Goal: Task Accomplishment & Management: Manage account settings

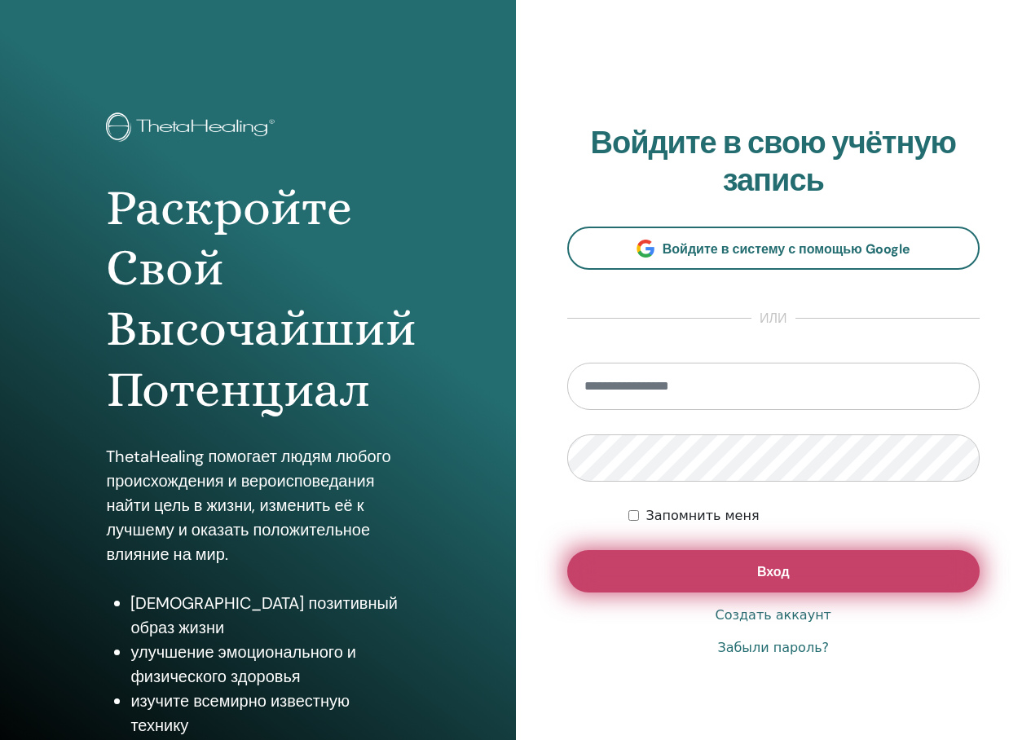
type input "**********"
click at [707, 562] on button "Вход" at bounding box center [773, 571] width 413 height 42
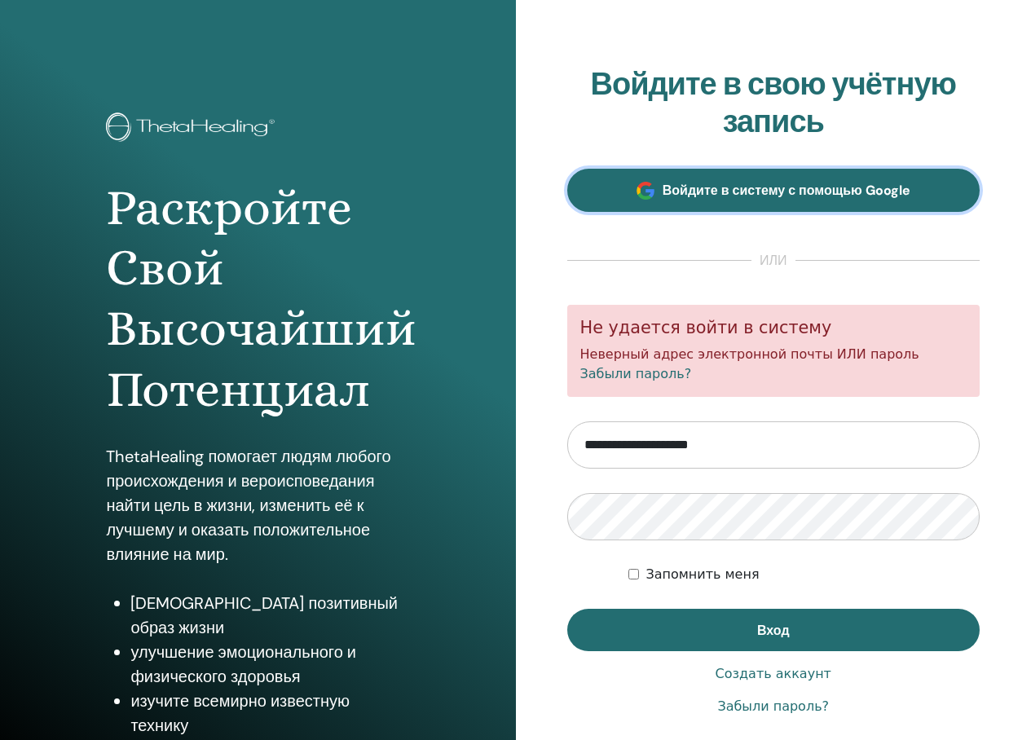
click at [712, 203] on link "Войдите в систему с помощью Google" at bounding box center [773, 190] width 413 height 43
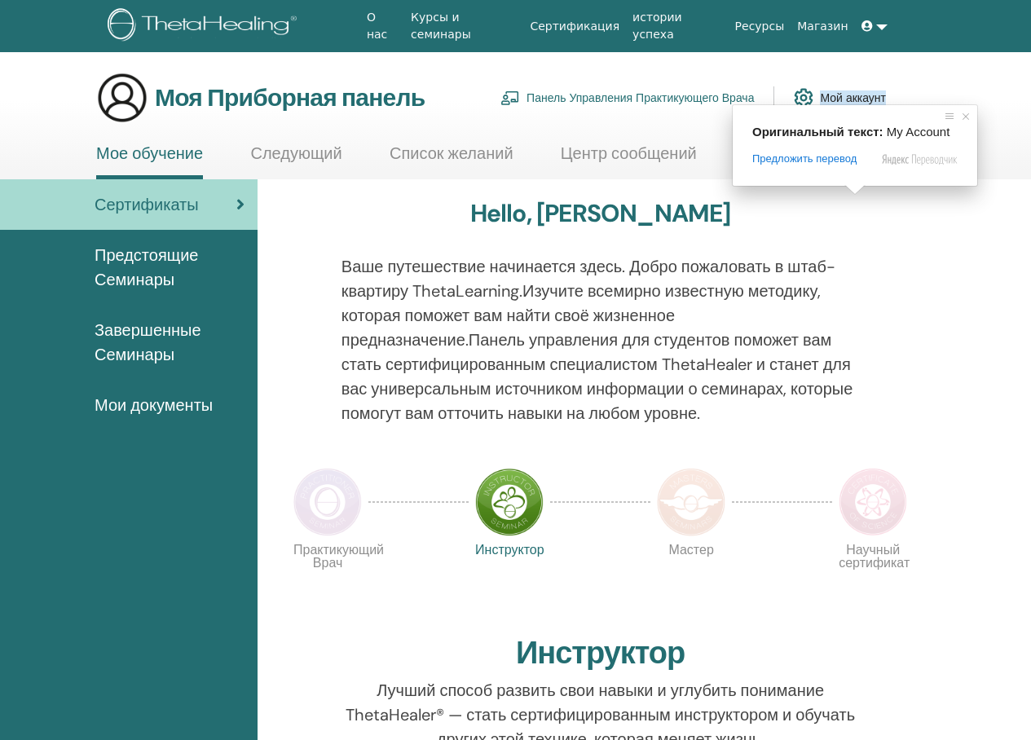
click at [857, 98] on ya-tr-span "Мой аккаунт" at bounding box center [853, 97] width 66 height 15
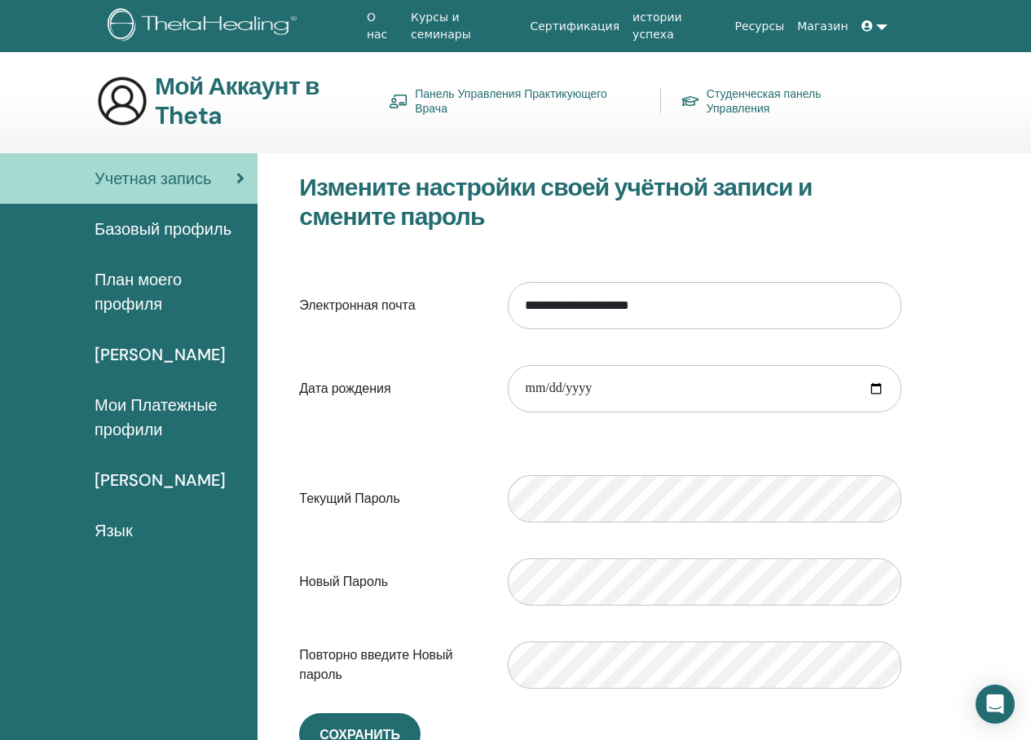
click at [156, 288] on ya-tr-span "План моего профиля" at bounding box center [138, 292] width 87 height 46
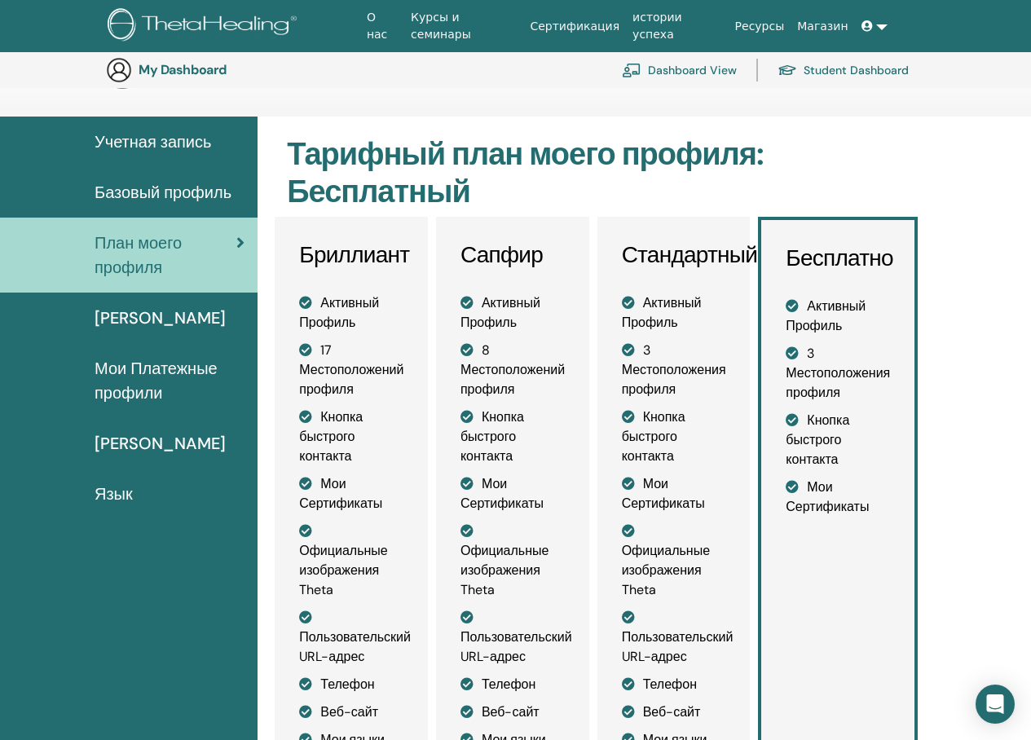
scroll to position [280, 0]
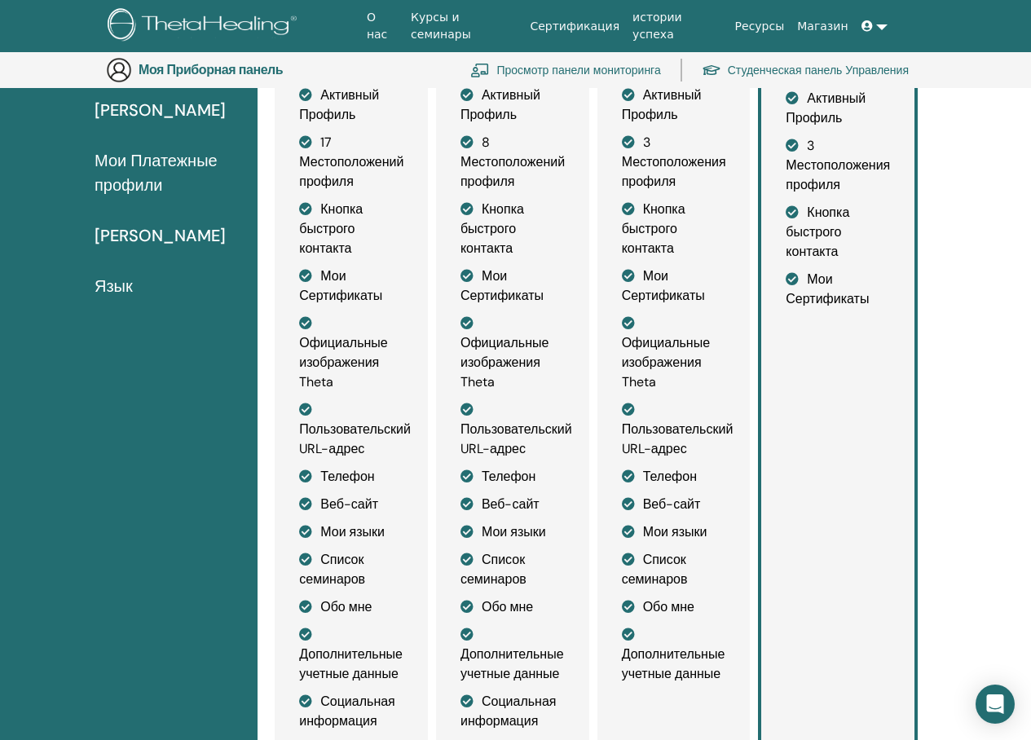
click at [803, 293] on ya-tr-span "Мои Сертификаты" at bounding box center [827, 289] width 83 height 37
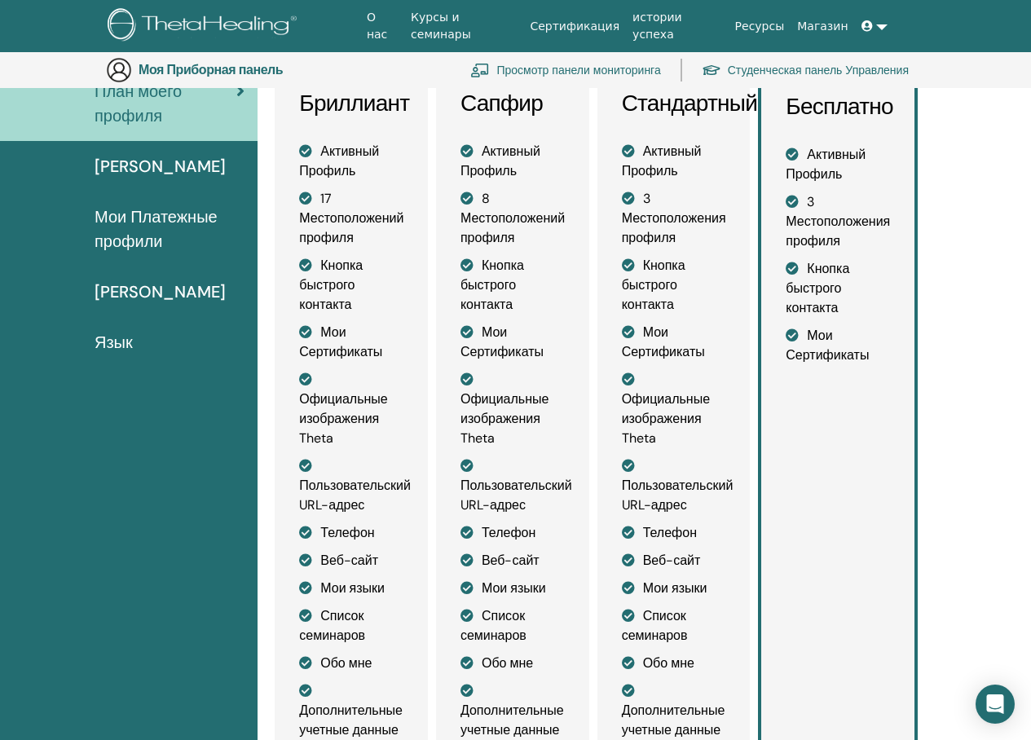
scroll to position [117, 0]
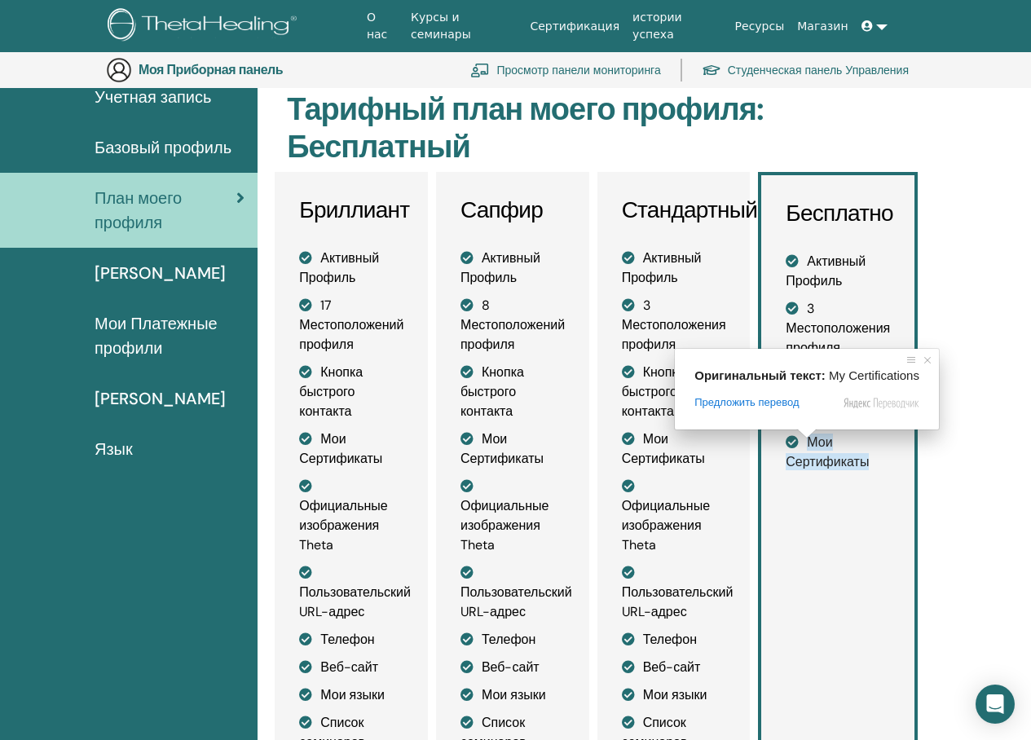
click at [787, 444] on icon at bounding box center [792, 441] width 13 height 13
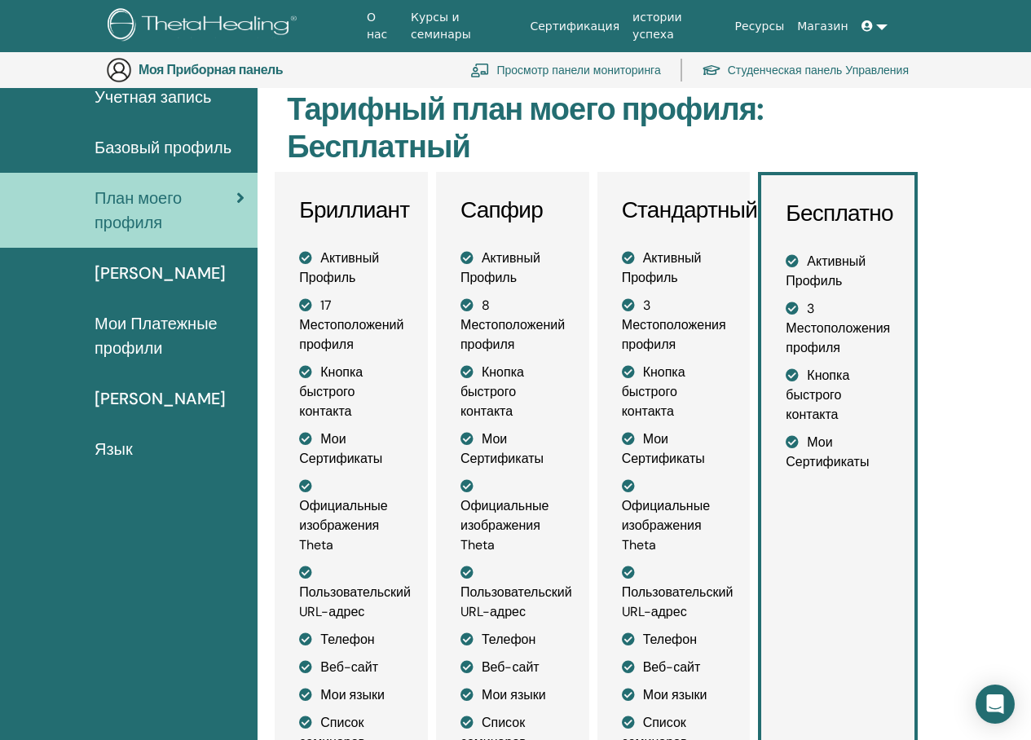
click at [794, 441] on icon at bounding box center [792, 441] width 13 height 13
click at [811, 448] on ya-tr-span "Мои Сертификаты" at bounding box center [827, 452] width 83 height 37
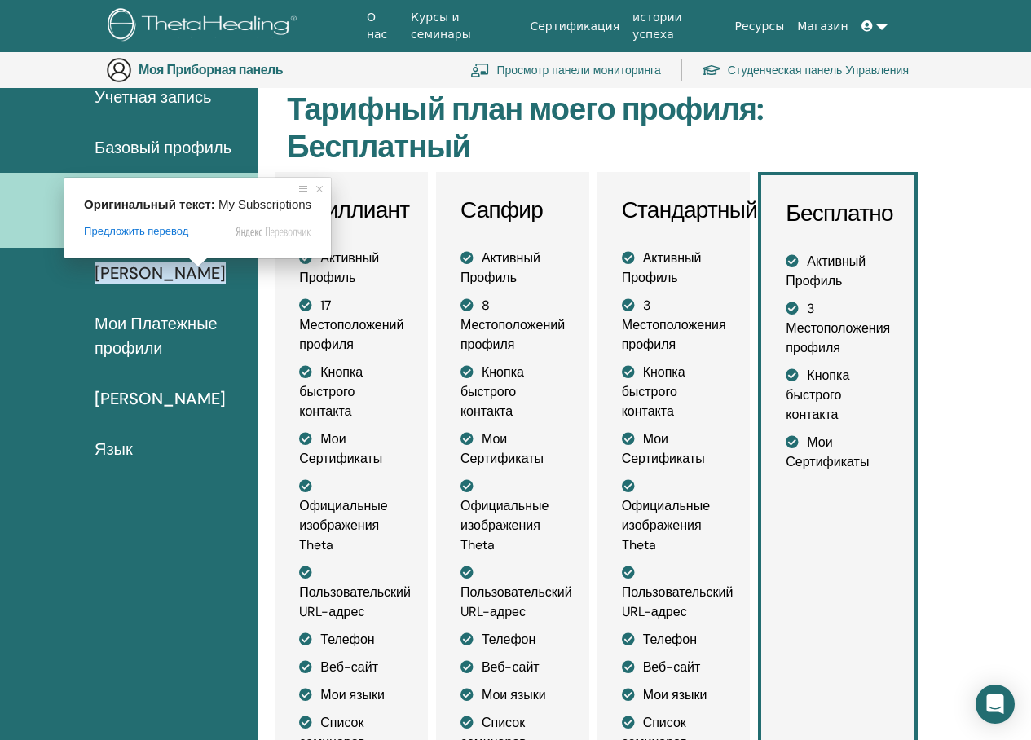
click at [183, 270] on ya-tr-span "Мои Подписки" at bounding box center [160, 272] width 131 height 21
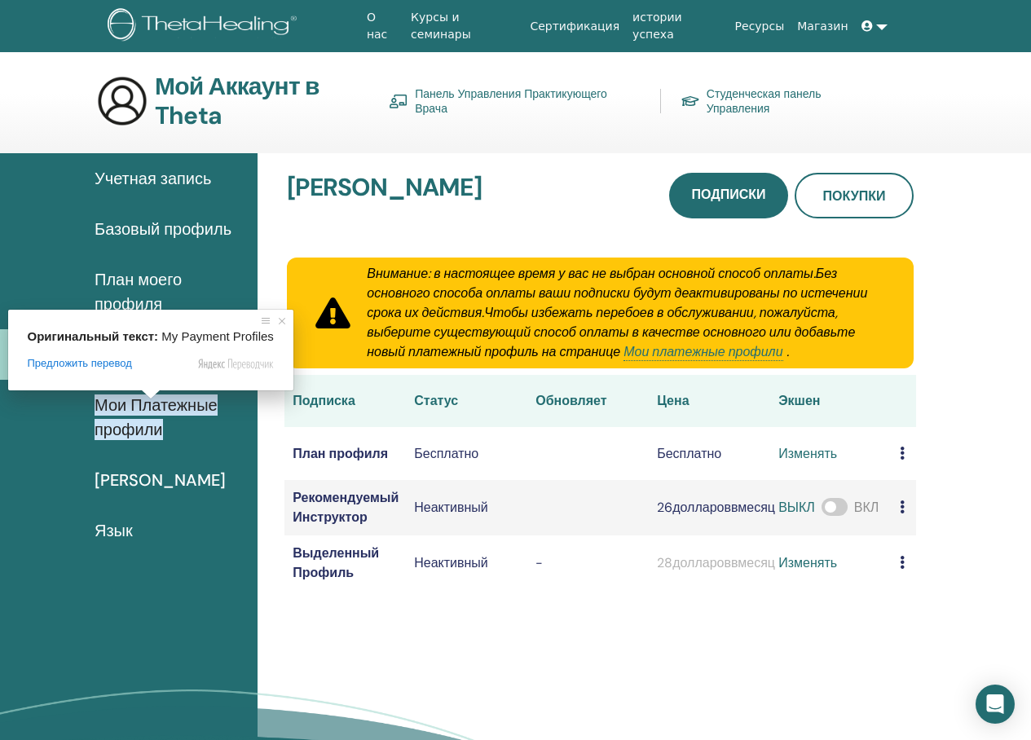
click at [152, 482] on ya-tr-span "Мои Покупки" at bounding box center [160, 480] width 131 height 21
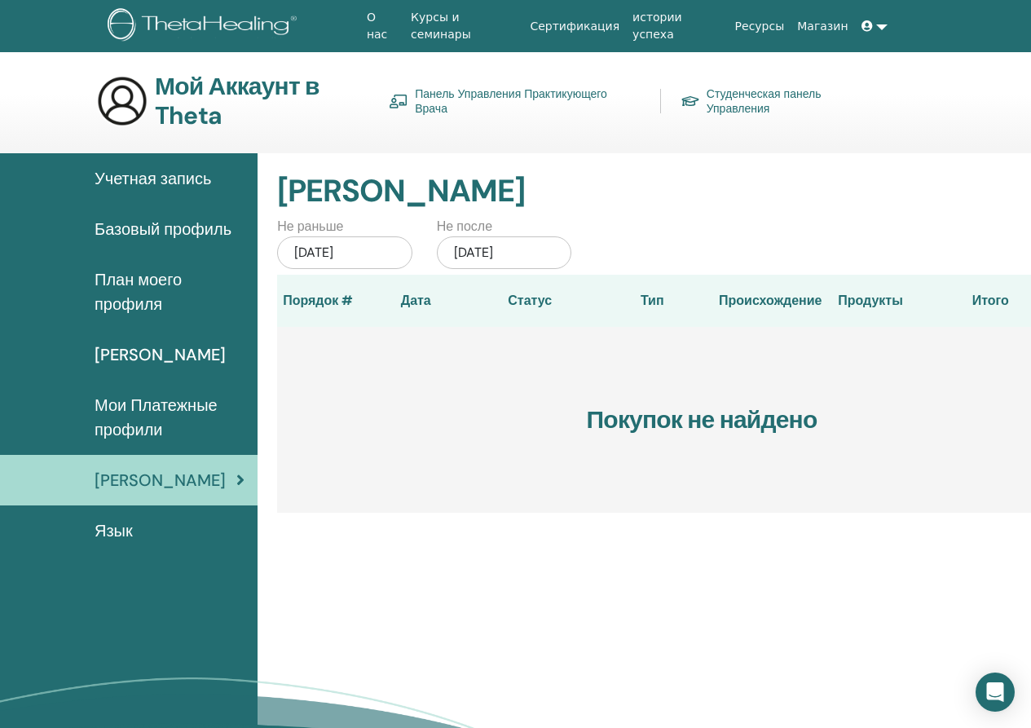
click at [134, 527] on div "Язык" at bounding box center [128, 530] width 231 height 24
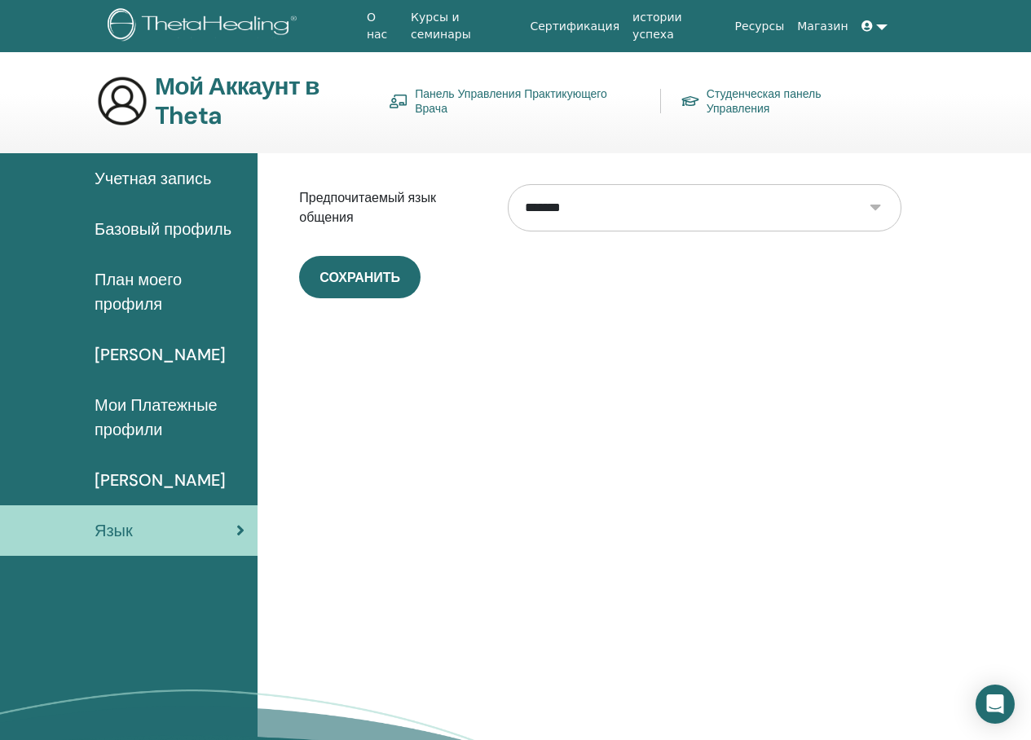
click at [880, 214] on select "**********" at bounding box center [705, 207] width 394 height 47
select select "***"
click at [508, 184] on select "**********" at bounding box center [705, 207] width 394 height 47
click at [651, 209] on select "**********" at bounding box center [705, 207] width 394 height 47
click at [508, 184] on select "**********" at bounding box center [705, 207] width 394 height 47
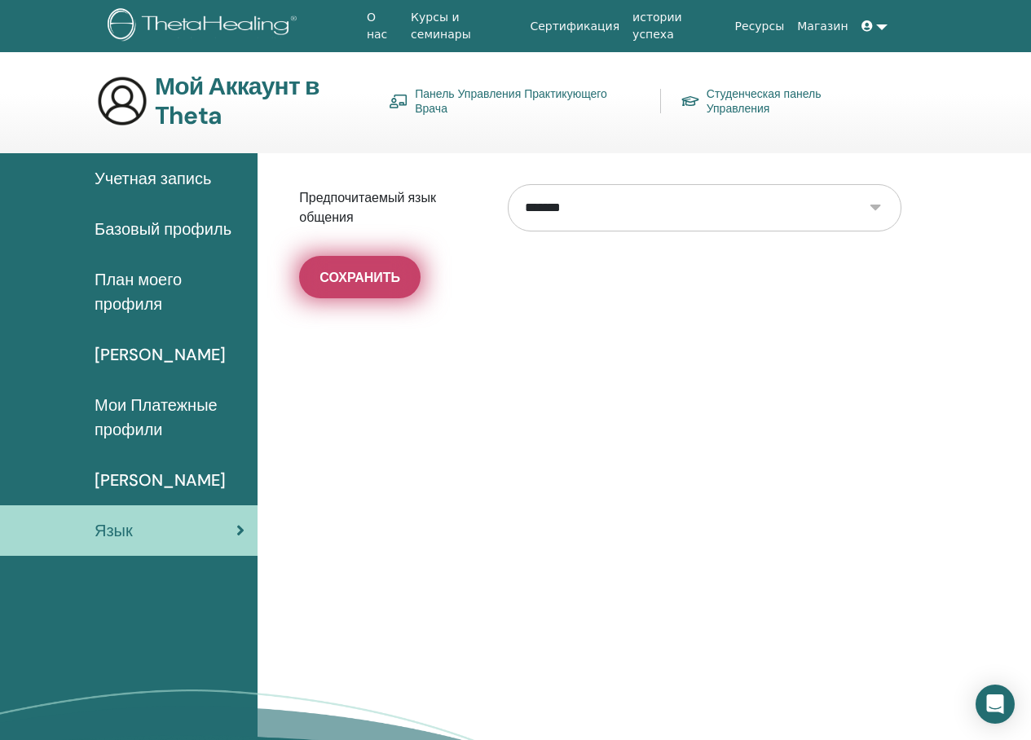
click at [364, 284] on ya-tr-span "Сохранить" at bounding box center [360, 277] width 81 height 17
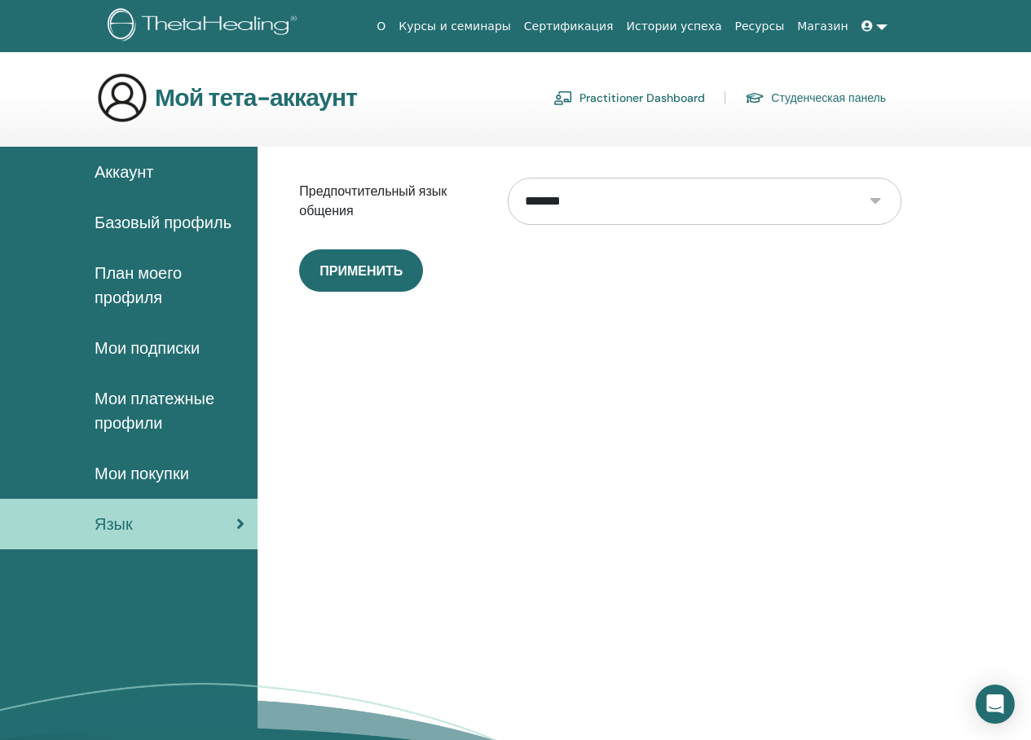
click at [620, 20] on link "Сертификация" at bounding box center [569, 26] width 103 height 30
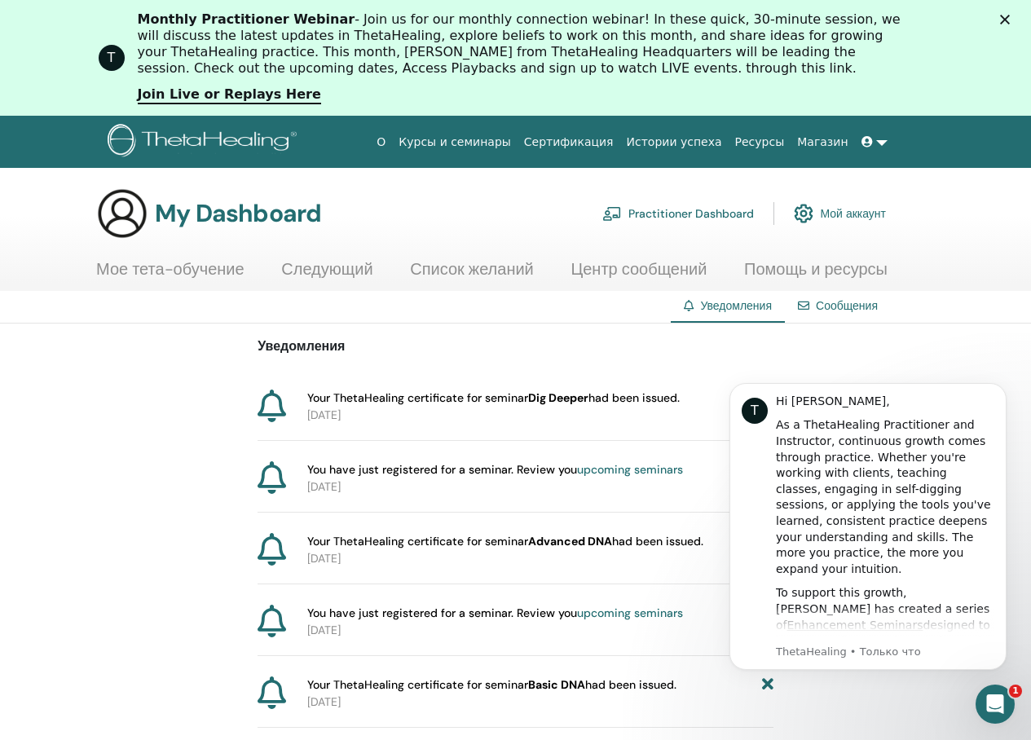
click at [184, 267] on link "Мое тета-обучение" at bounding box center [170, 275] width 148 height 32
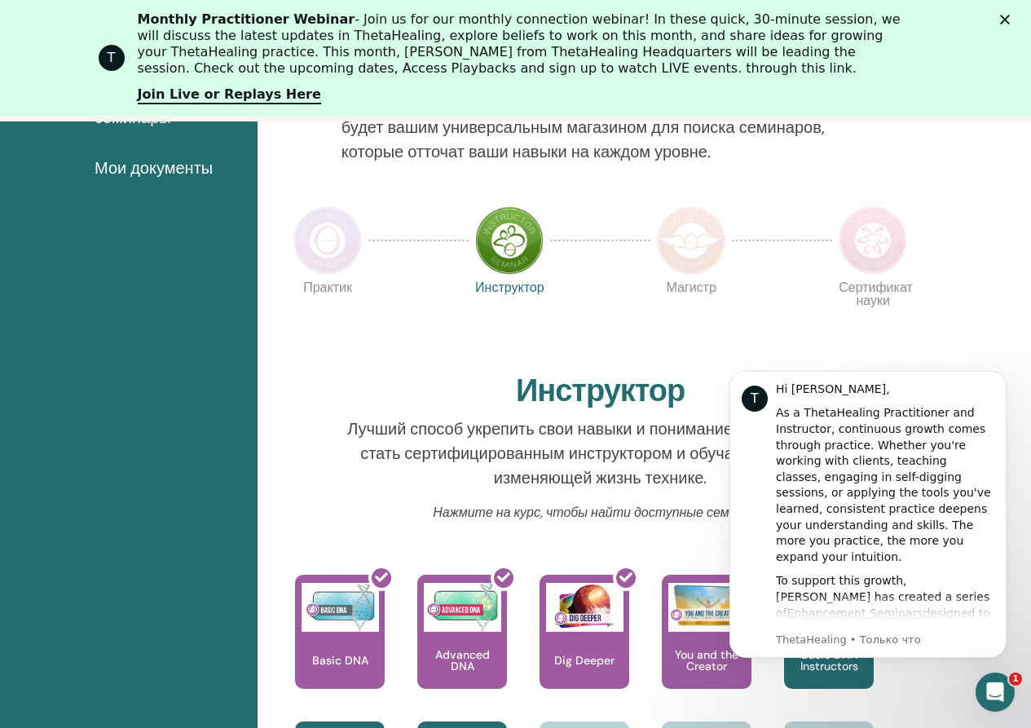
scroll to position [640, 0]
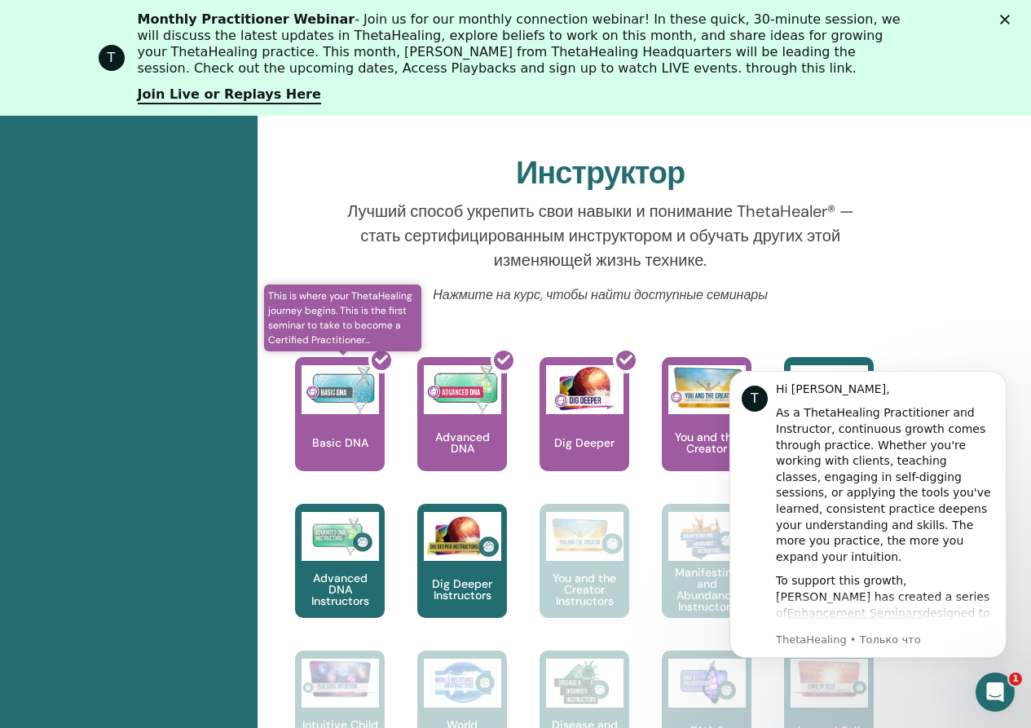
click at [337, 399] on div at bounding box center [350, 420] width 90 height 147
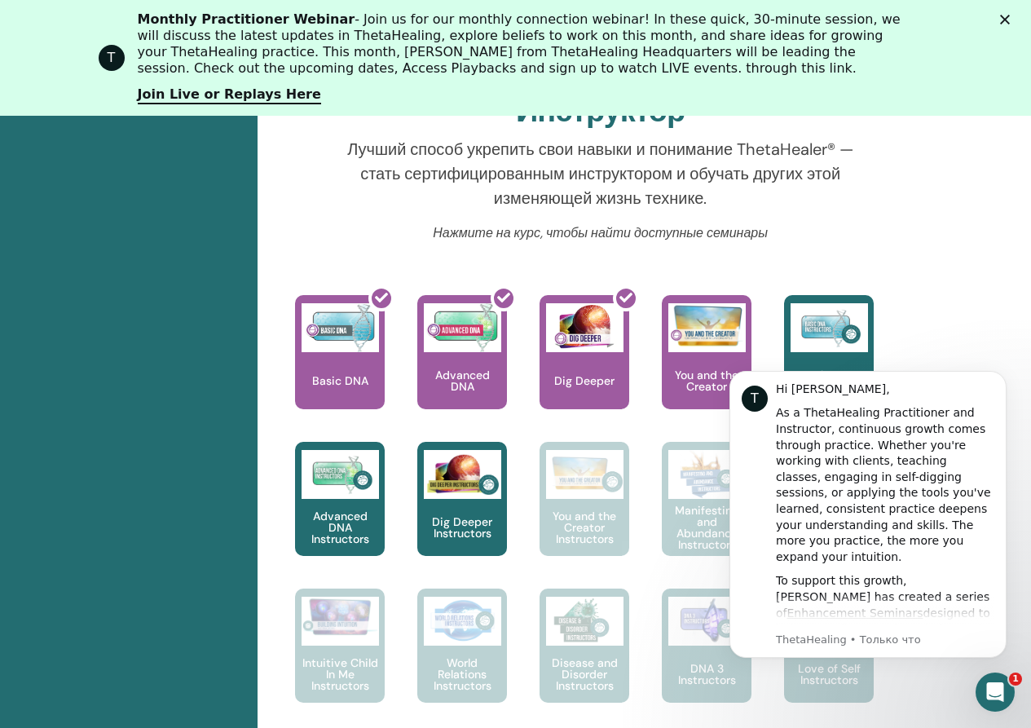
scroll to position [803, 0]
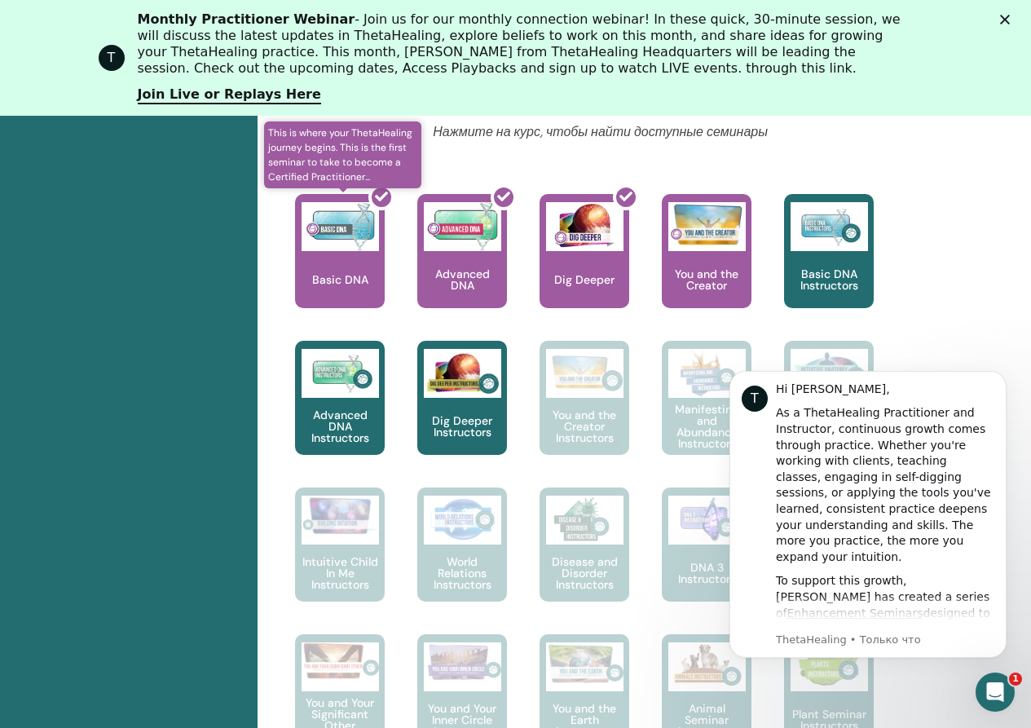
click at [380, 194] on icon at bounding box center [381, 196] width 13 height 13
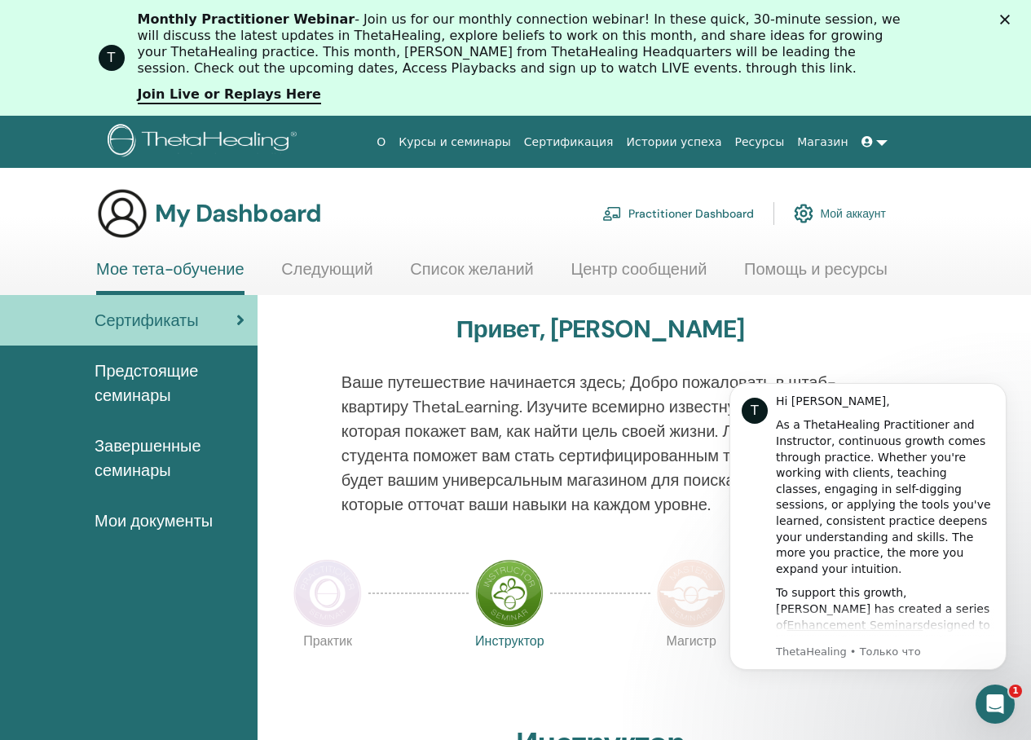
click at [214, 323] on div "Сертификаты" at bounding box center [128, 320] width 231 height 24
click at [866, 219] on link "Мой аккаунт" at bounding box center [840, 214] width 92 height 36
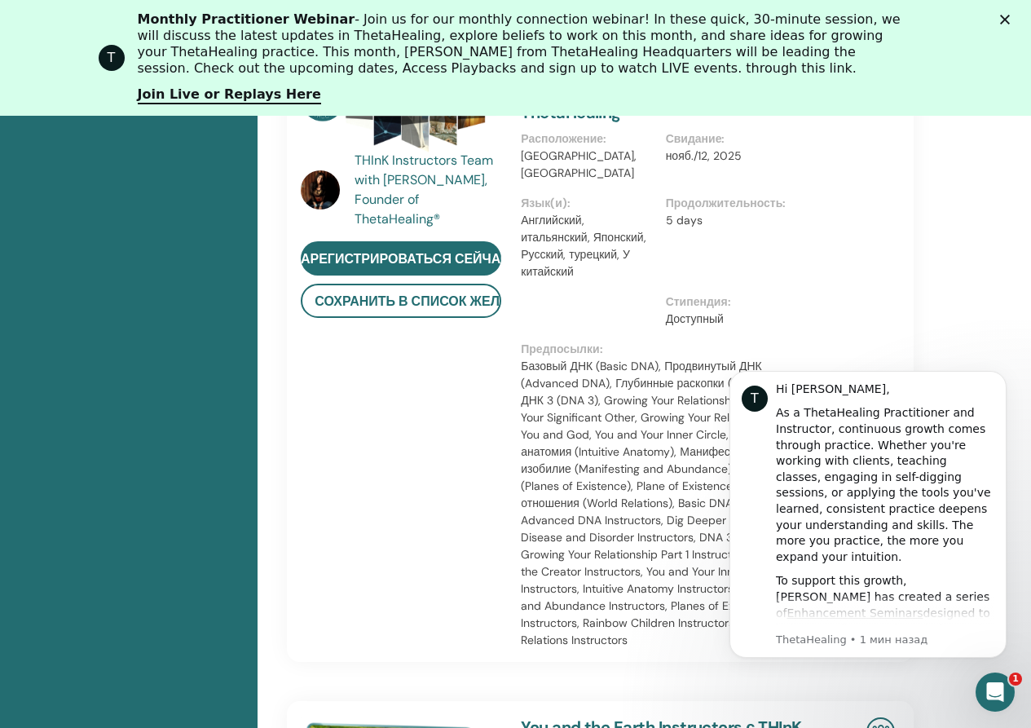
scroll to position [966, 0]
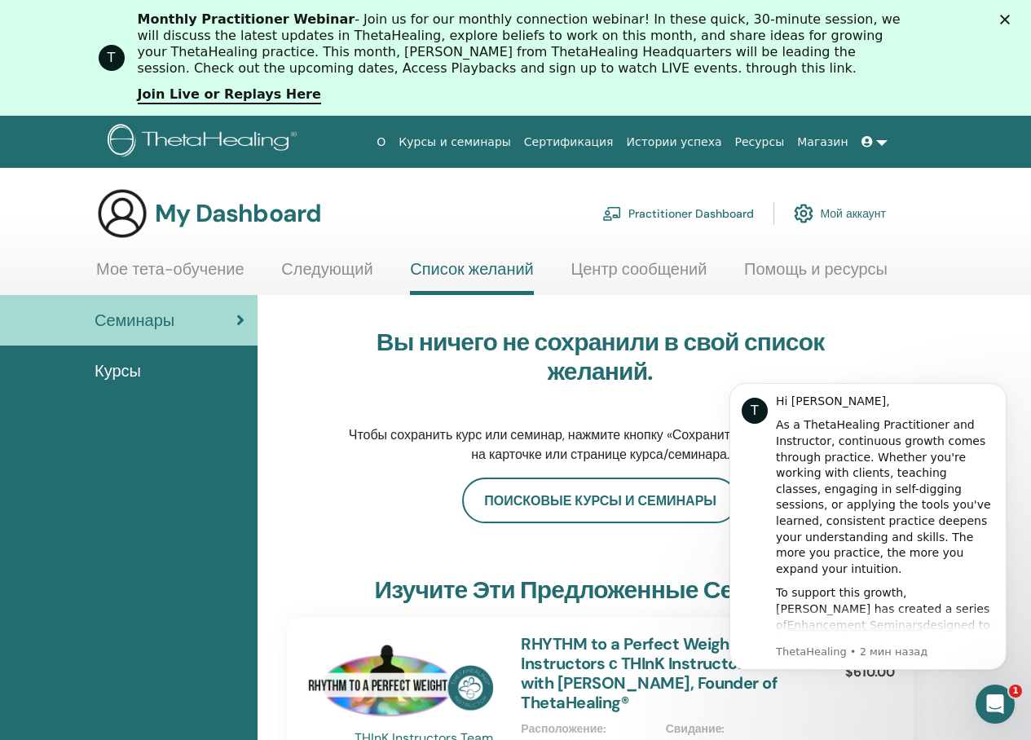
click at [165, 271] on link "Мое тета-обучение" at bounding box center [170, 275] width 148 height 32
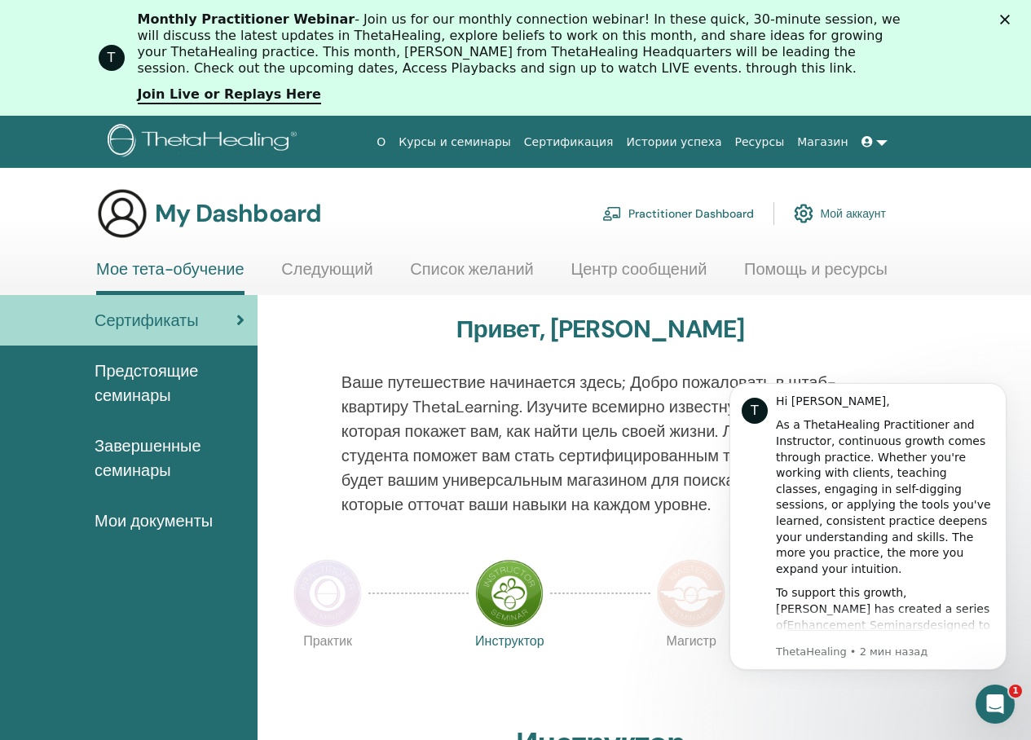
click at [599, 140] on link "Сертификация" at bounding box center [569, 142] width 103 height 30
